Goal: Check status

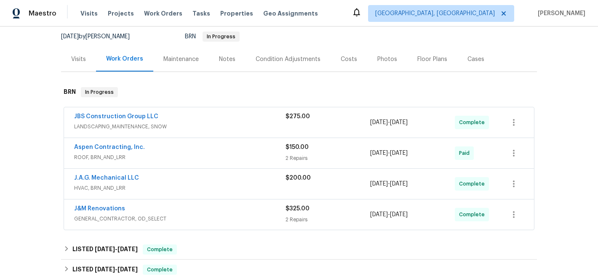
scroll to position [82, 0]
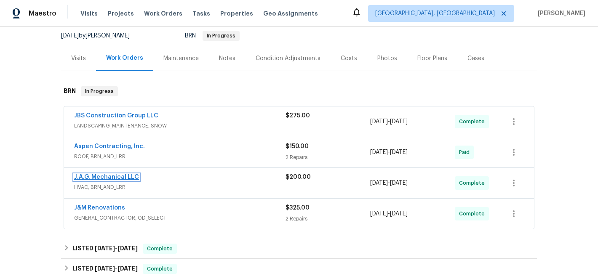
click at [99, 177] on link "J.A.G. Mechanical LLC" at bounding box center [106, 177] width 65 height 6
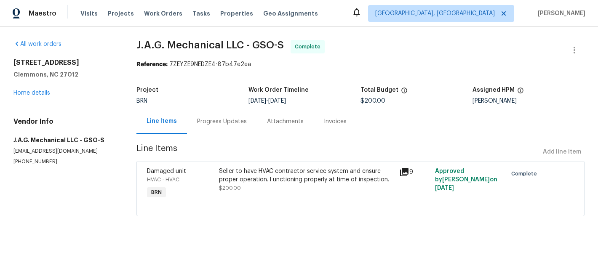
click at [404, 171] on icon at bounding box center [404, 172] width 8 height 8
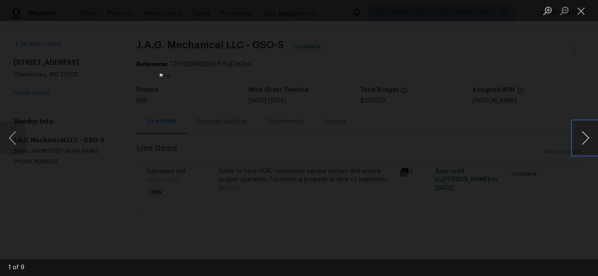
click at [579, 134] on button "Next image" at bounding box center [585, 138] width 25 height 34
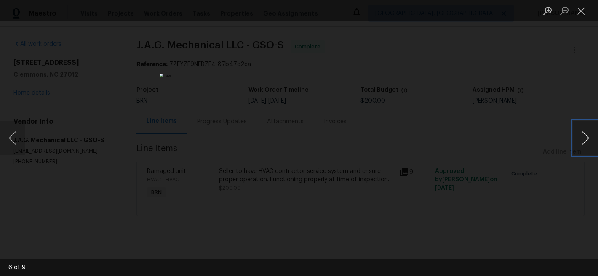
click at [579, 134] on button "Next image" at bounding box center [585, 138] width 25 height 34
click at [581, 13] on button "Close lightbox" at bounding box center [581, 10] width 17 height 15
